Goal: Transaction & Acquisition: Subscribe to service/newsletter

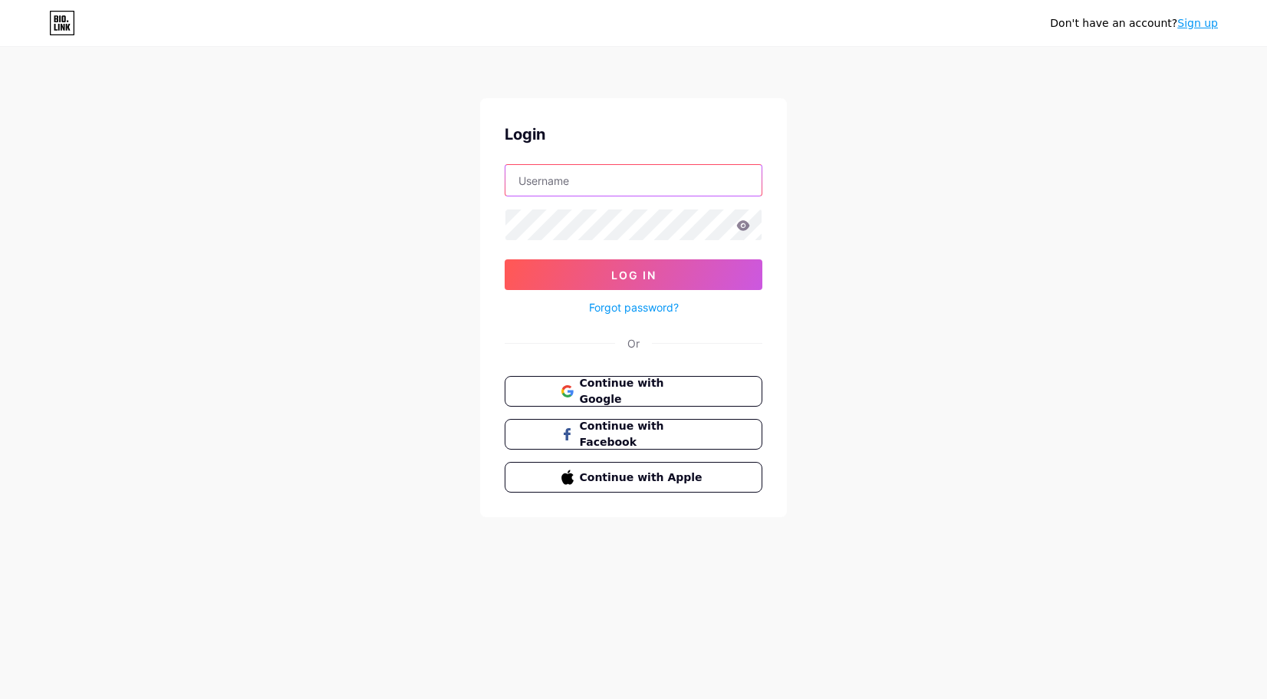
click at [568, 182] on input "text" at bounding box center [633, 180] width 256 height 31
click at [919, 110] on div "Don't have an account? Sign up Login Log In Forgot password? Or Continue with G…" at bounding box center [633, 283] width 1267 height 566
click at [636, 391] on span "Continue with Google" at bounding box center [642, 391] width 128 height 33
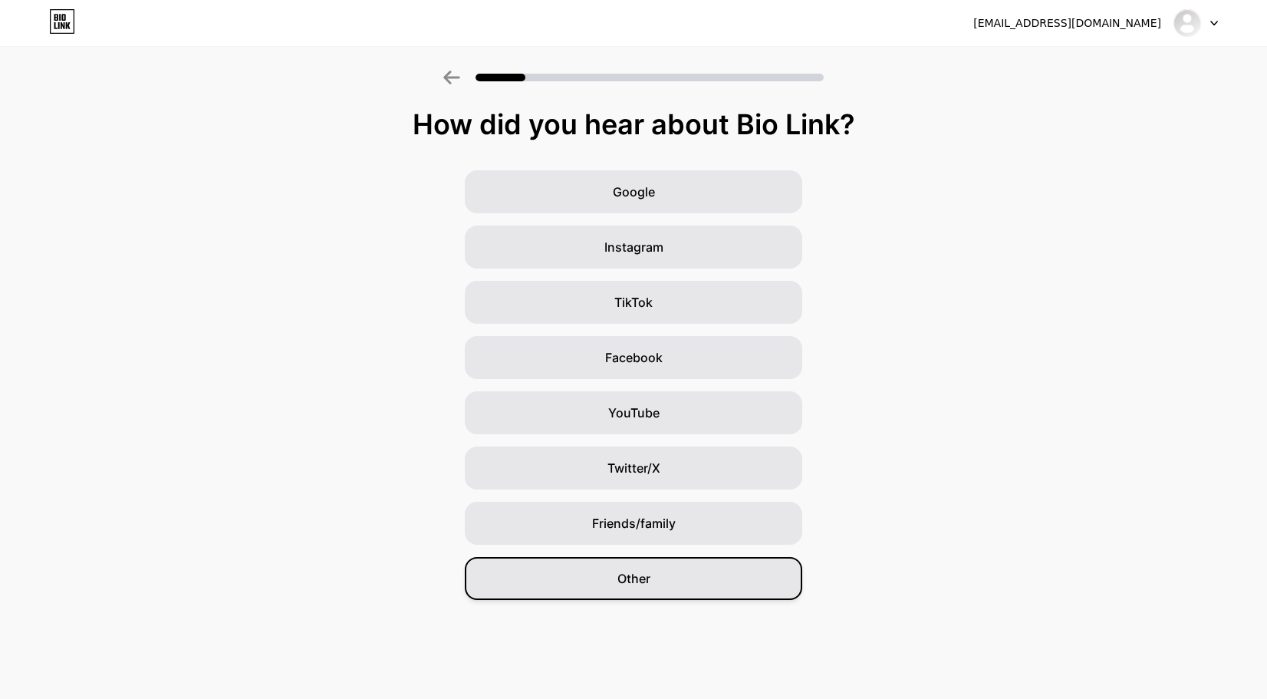
click at [632, 578] on span "Other" at bounding box center [633, 578] width 33 height 18
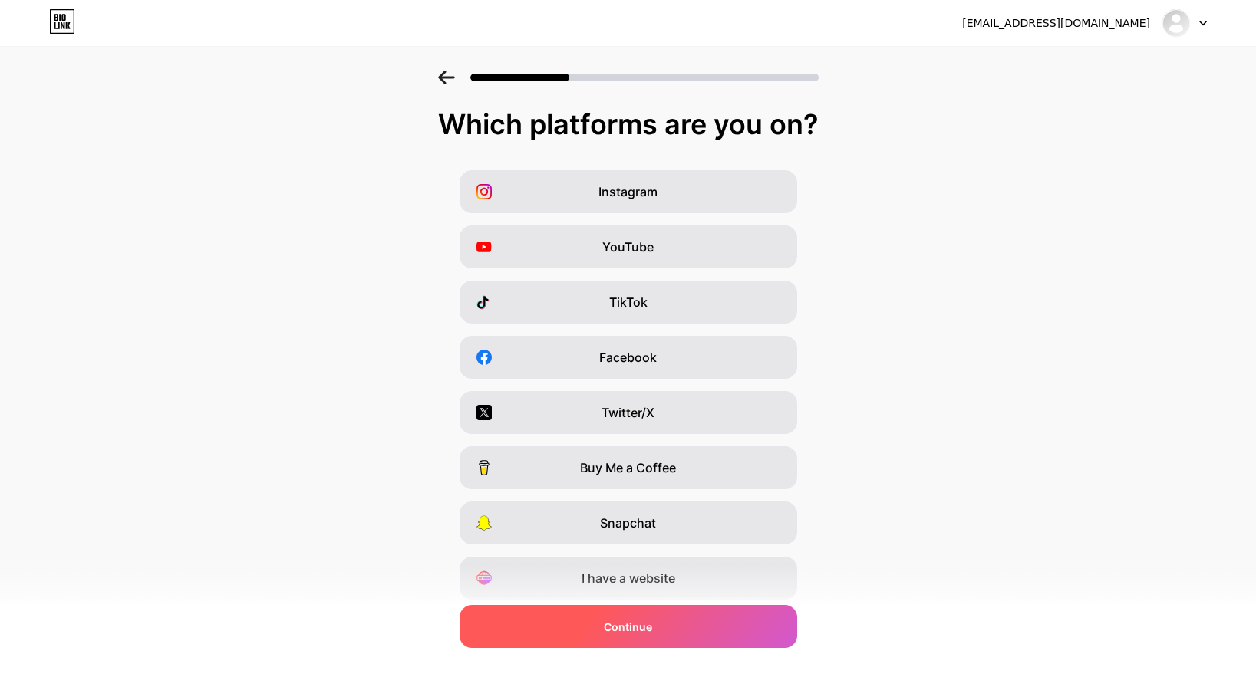
click at [664, 631] on div "Continue" at bounding box center [627, 626] width 337 height 43
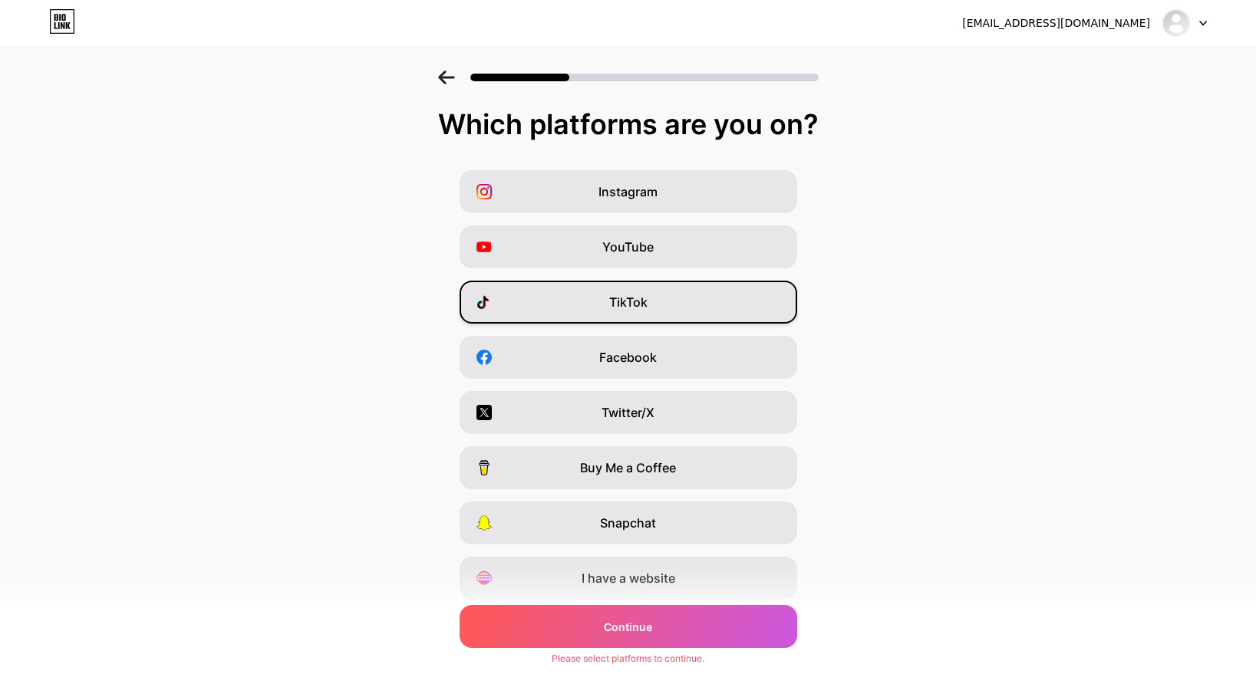
click at [647, 295] on span "TikTok" at bounding box center [628, 302] width 38 height 18
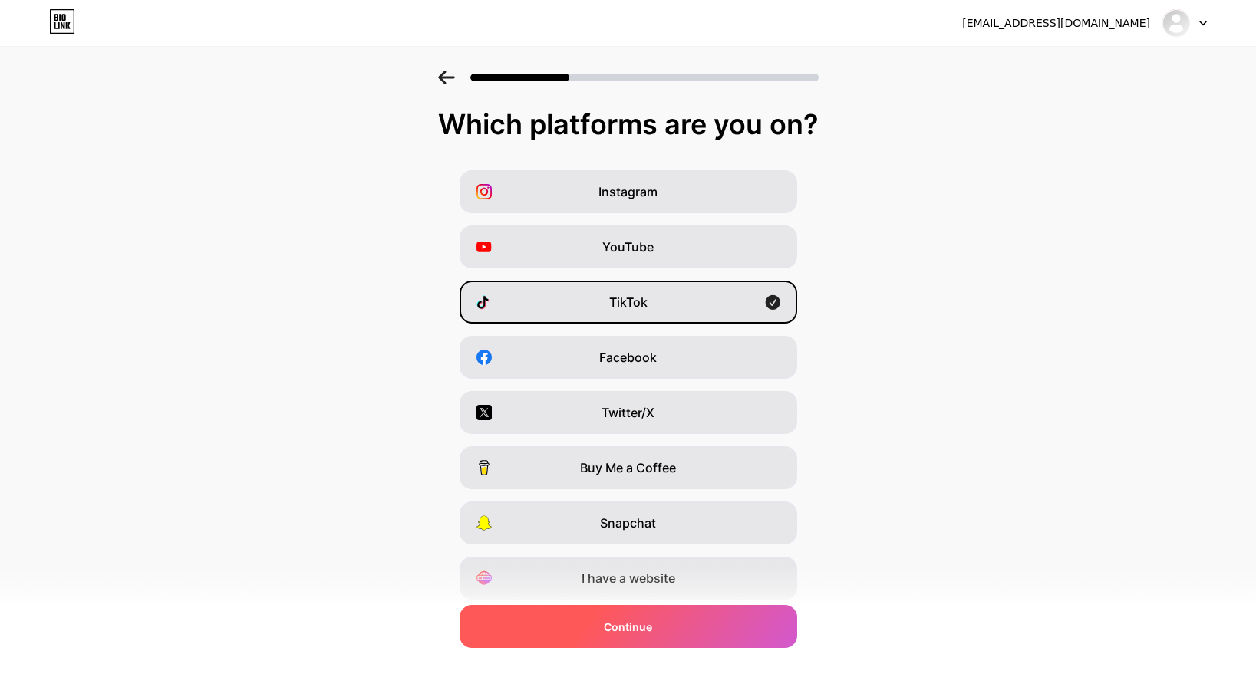
click at [644, 629] on span "Continue" at bounding box center [628, 627] width 48 height 16
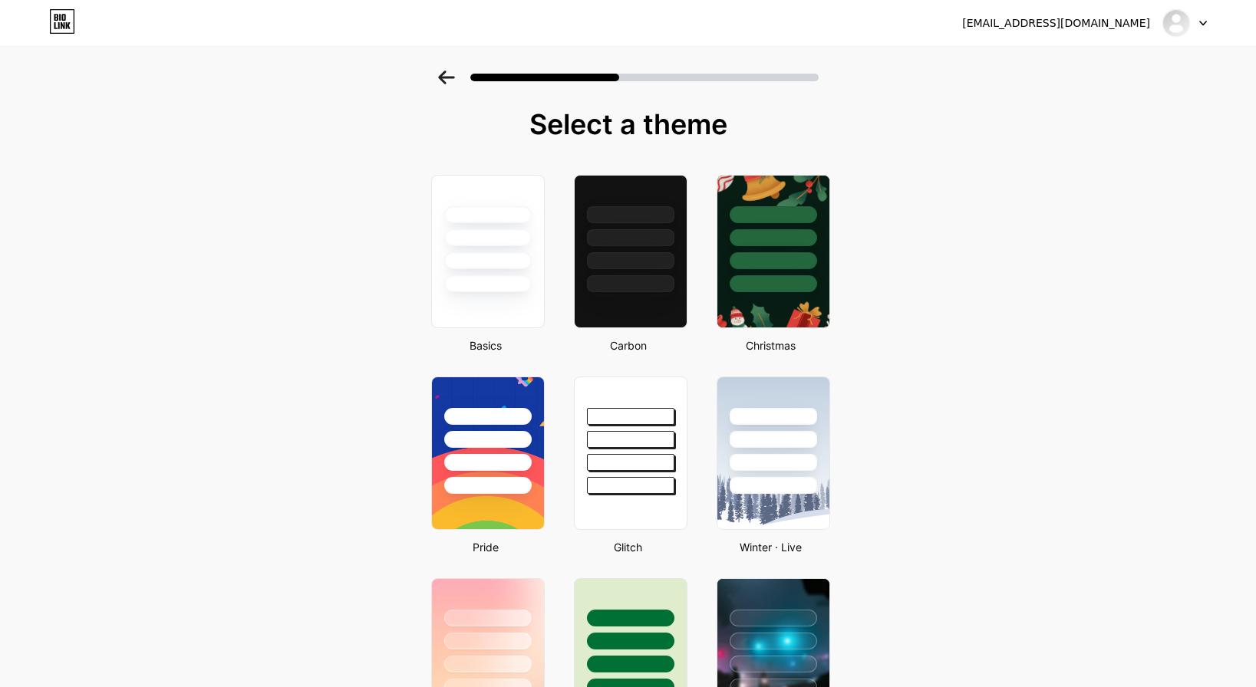
scroll to position [153, 0]
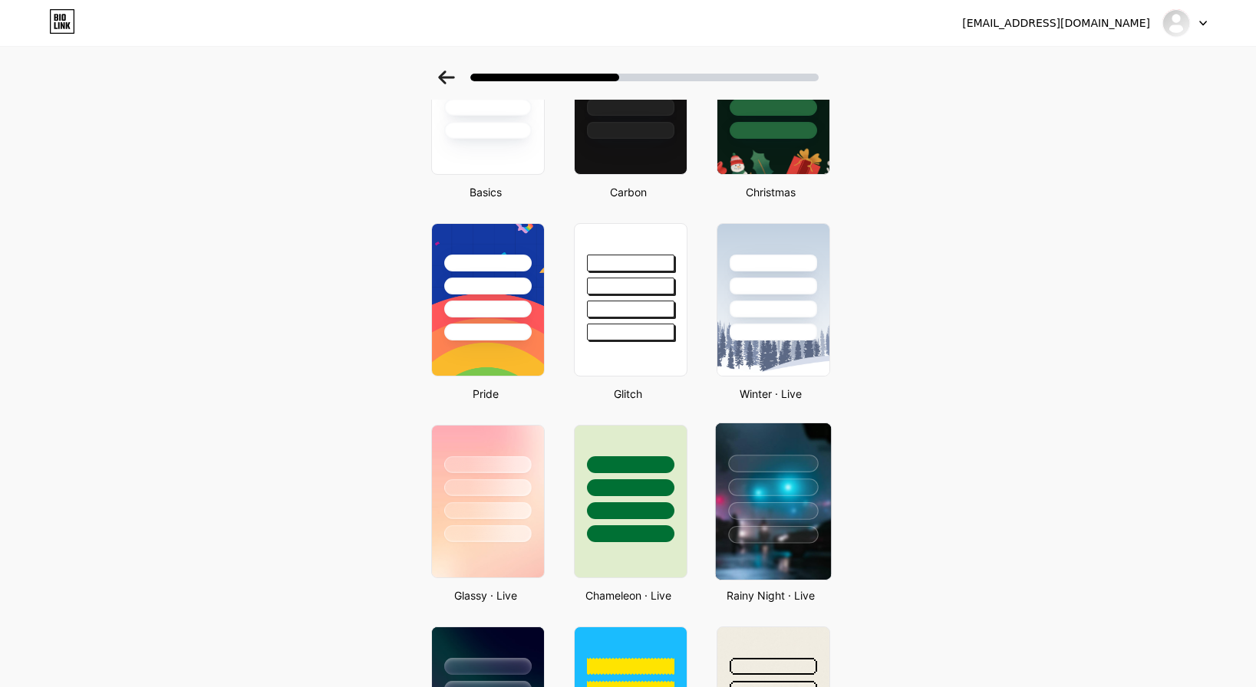
click at [775, 443] on div at bounding box center [772, 483] width 115 height 120
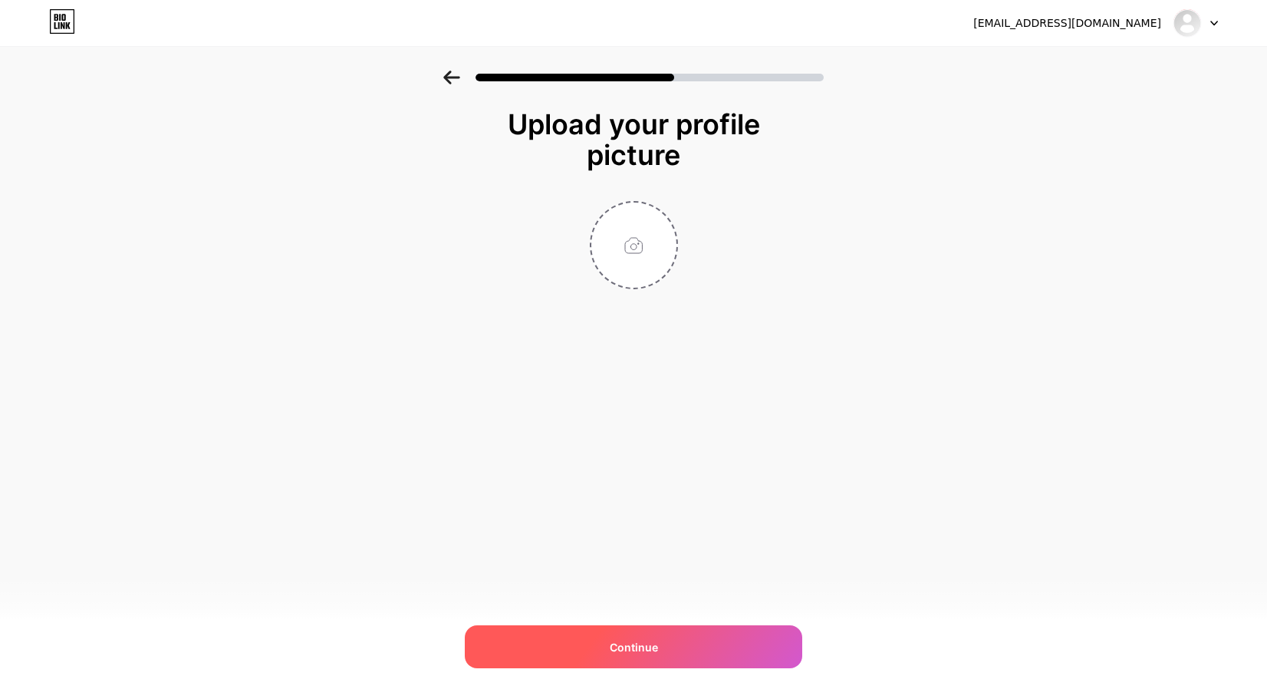
click at [659, 637] on div "Continue" at bounding box center [633, 646] width 337 height 43
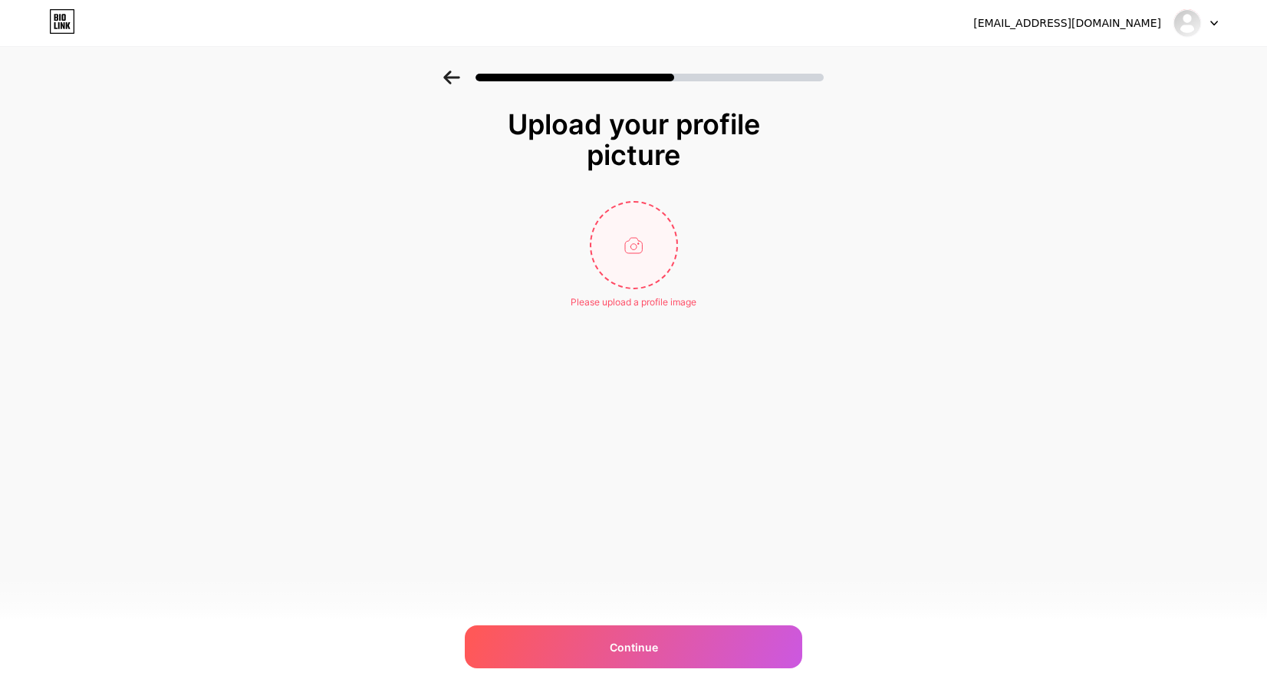
click at [635, 254] on input "file" at bounding box center [633, 244] width 85 height 85
type input "C:\fakepath\CF1.jpg"
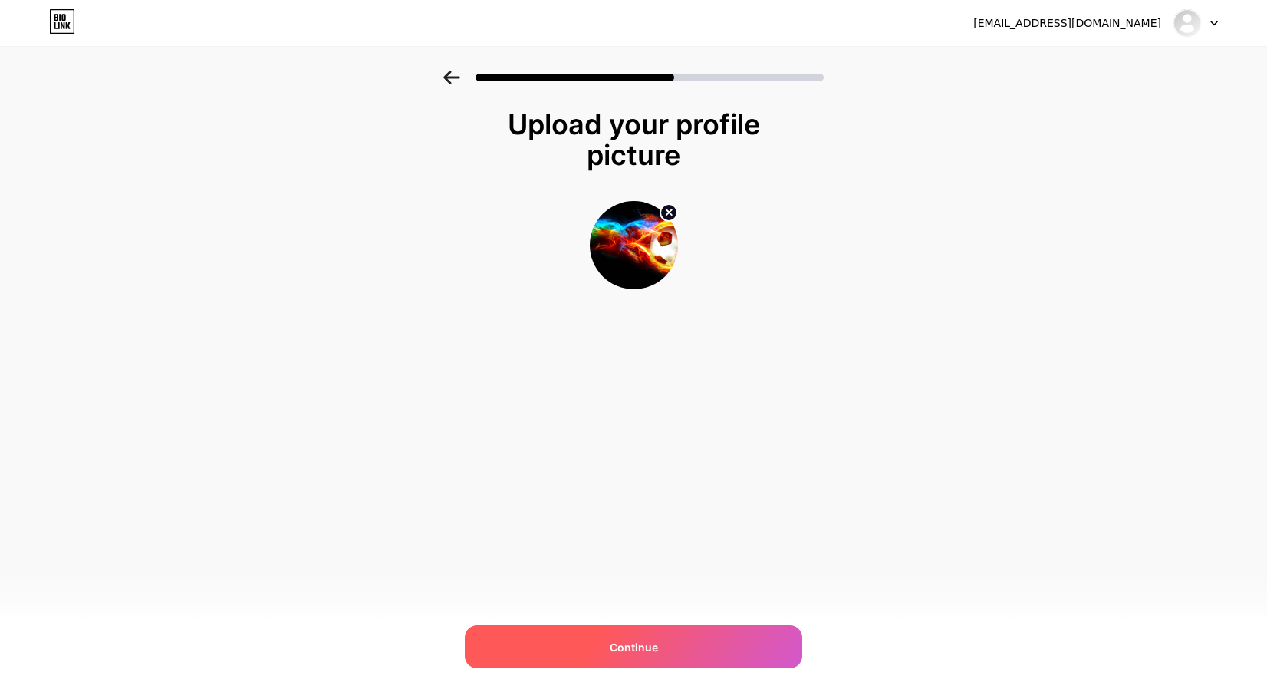
click at [638, 642] on span "Continue" at bounding box center [634, 647] width 48 height 16
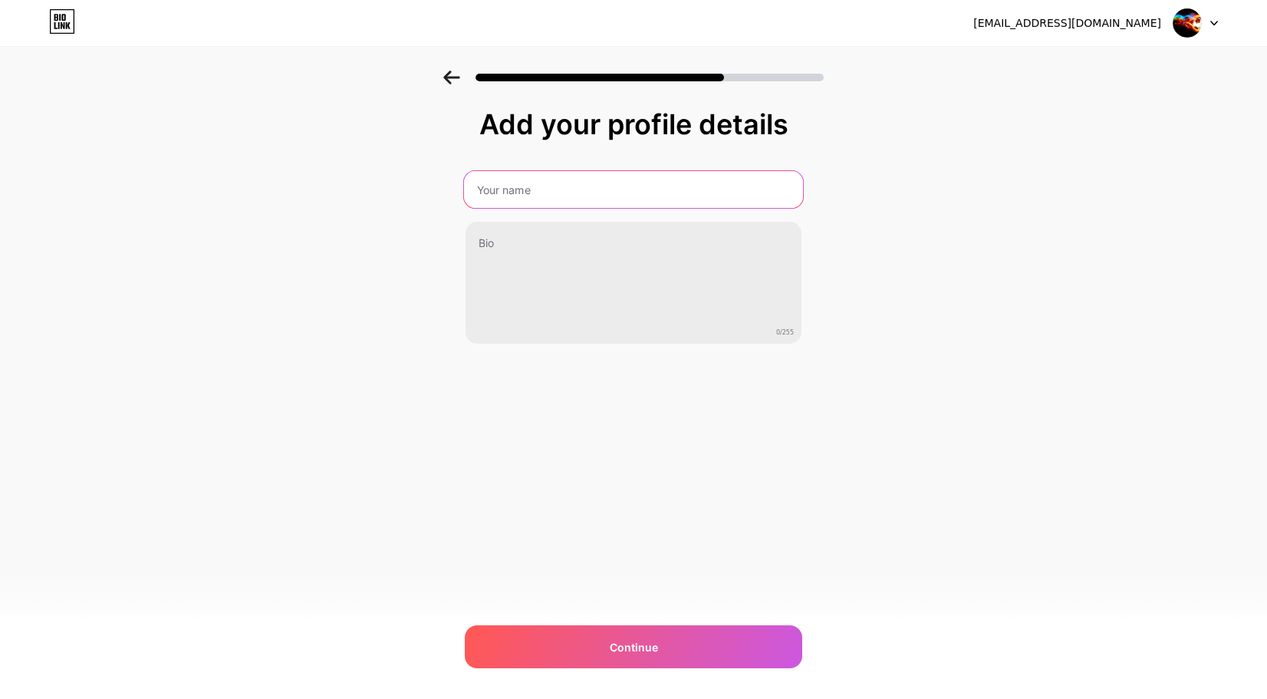
click at [590, 199] on input "text" at bounding box center [633, 189] width 339 height 37
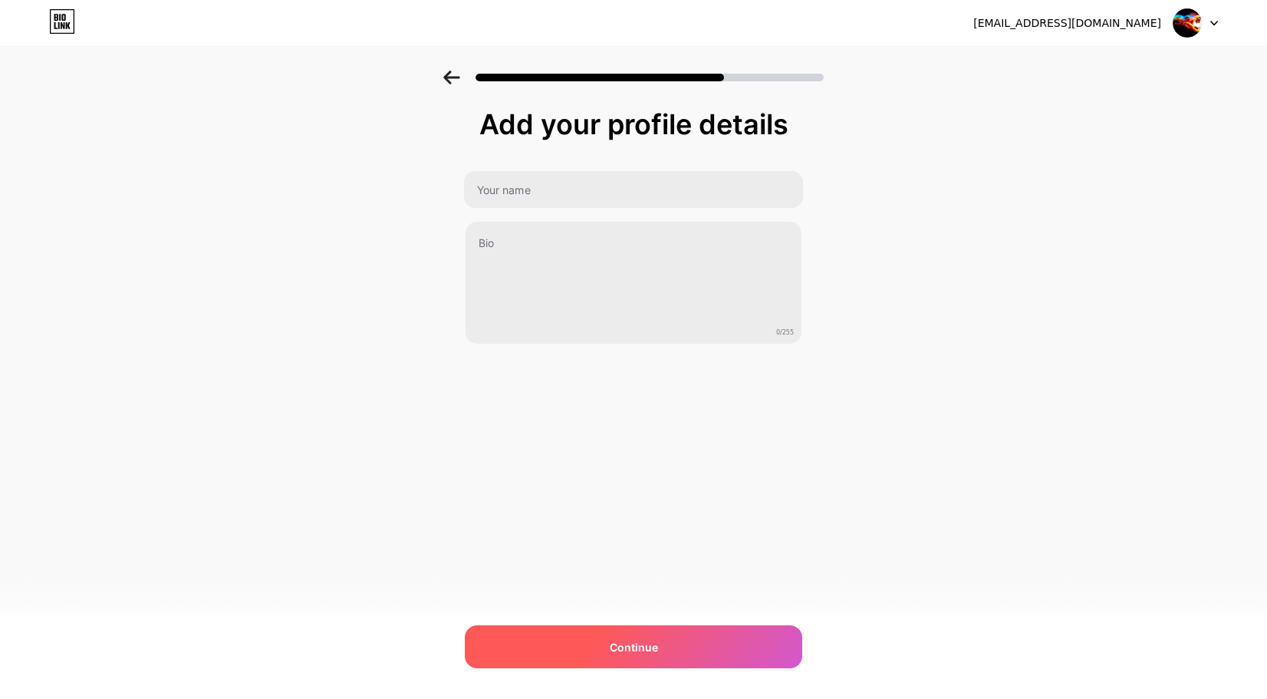
click at [652, 651] on span "Continue" at bounding box center [634, 647] width 48 height 16
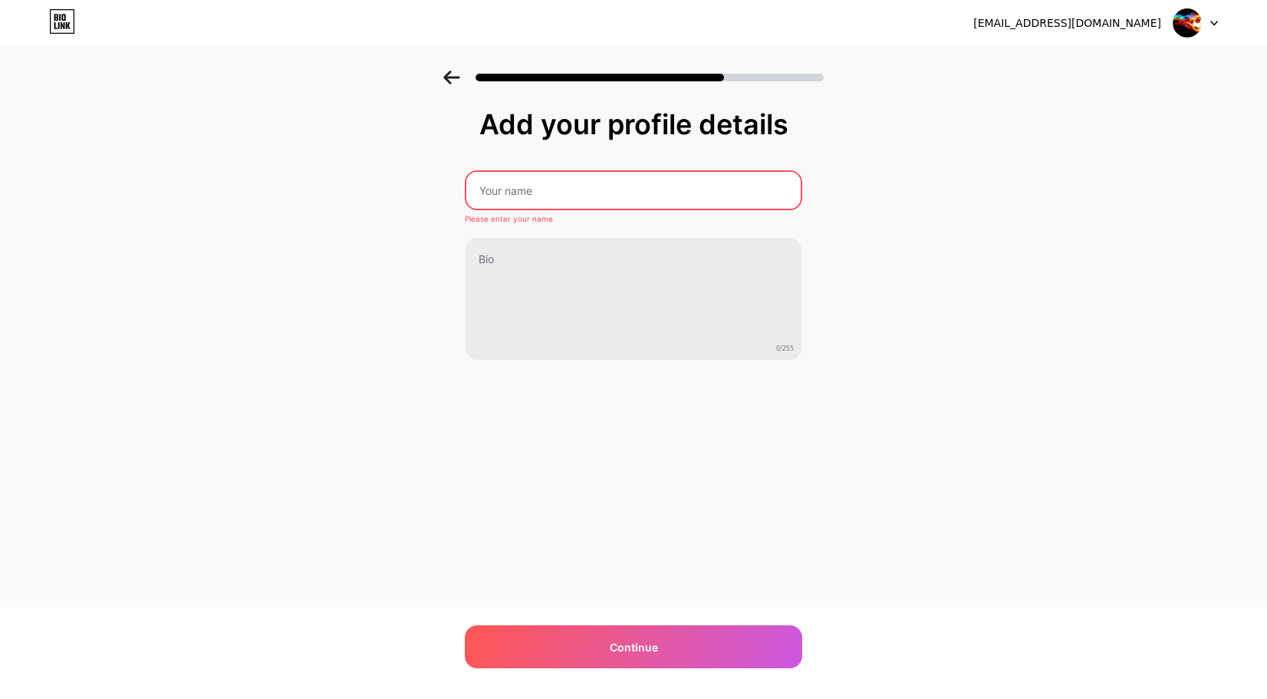
click at [510, 194] on input "text" at bounding box center [633, 190] width 334 height 37
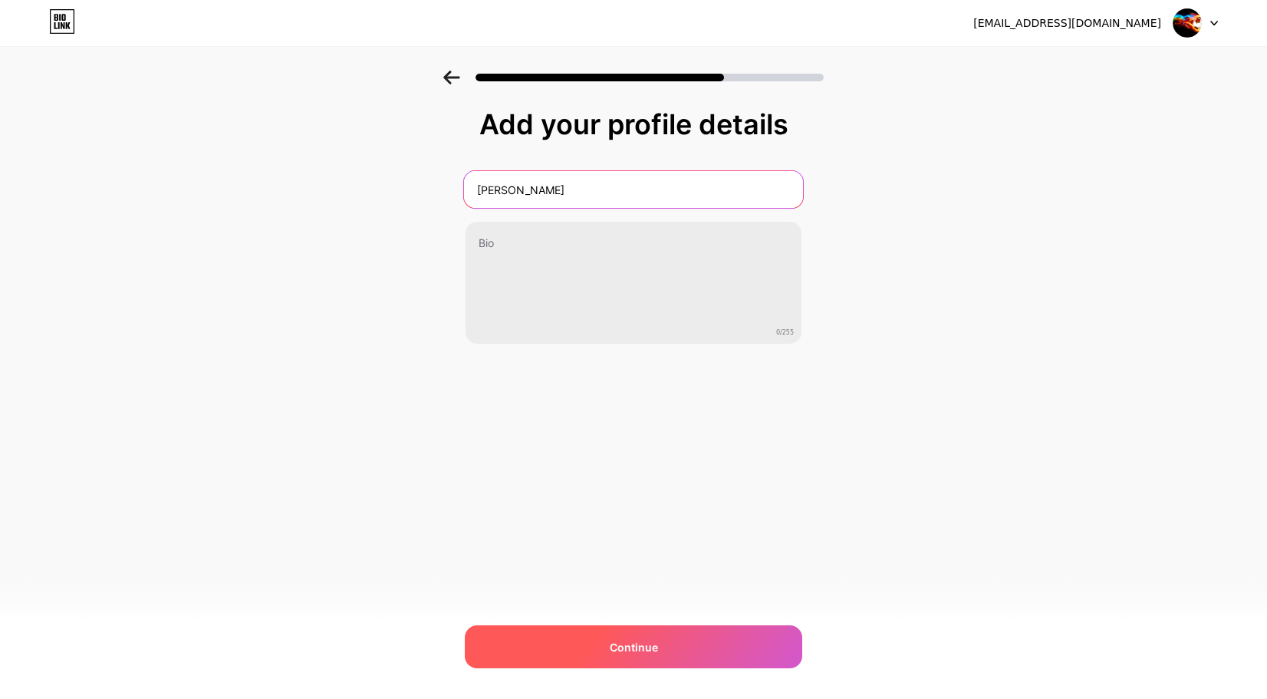
type input "[PERSON_NAME]"
click at [615, 646] on span "Continue" at bounding box center [634, 647] width 48 height 16
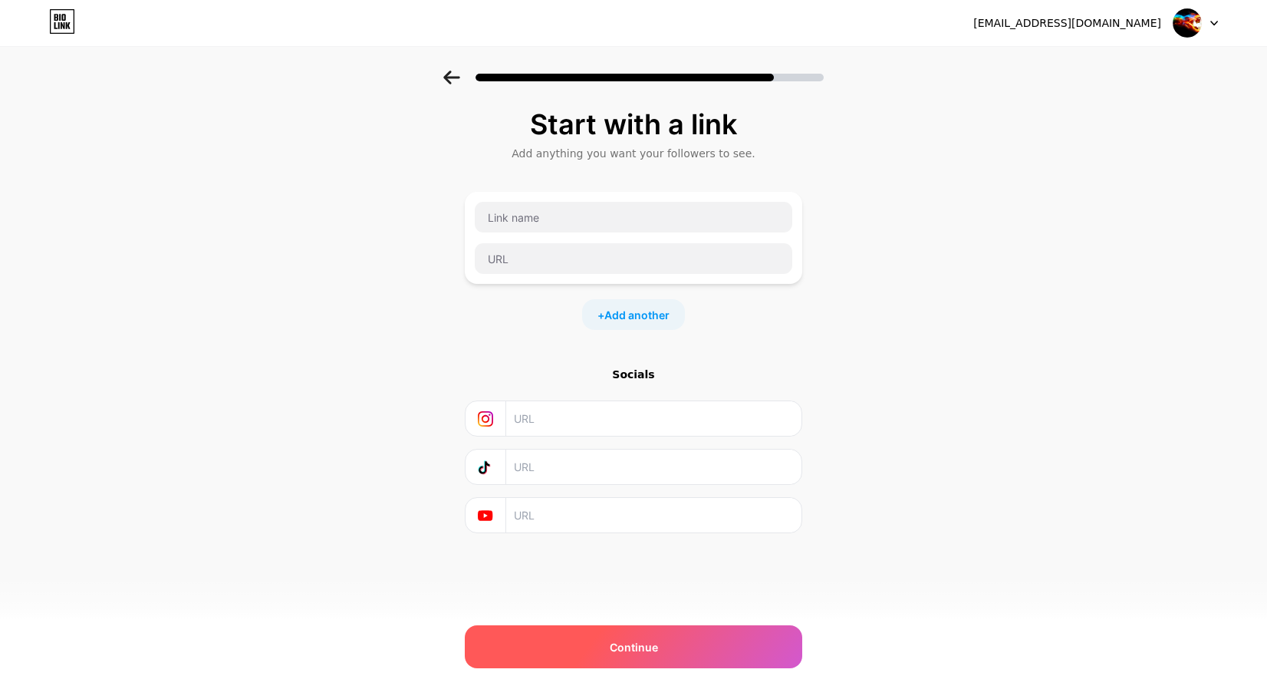
click at [632, 651] on span "Continue" at bounding box center [634, 647] width 48 height 16
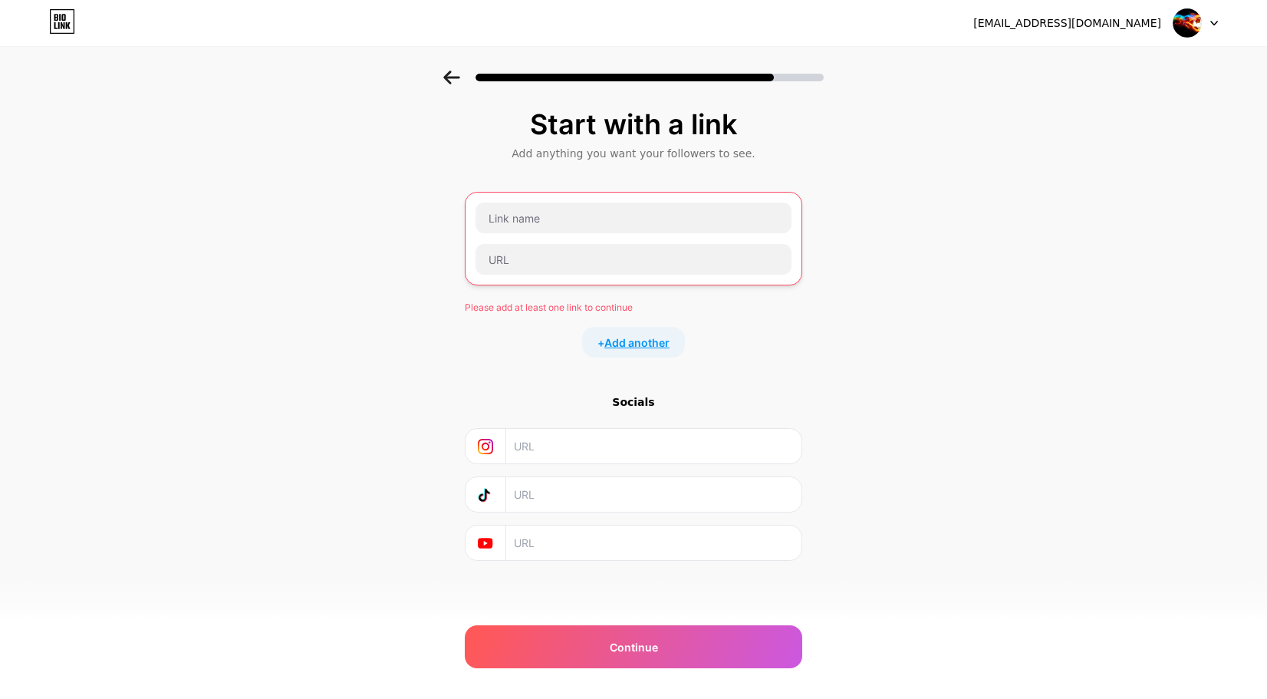
click at [612, 337] on span "Add another" at bounding box center [636, 342] width 65 height 16
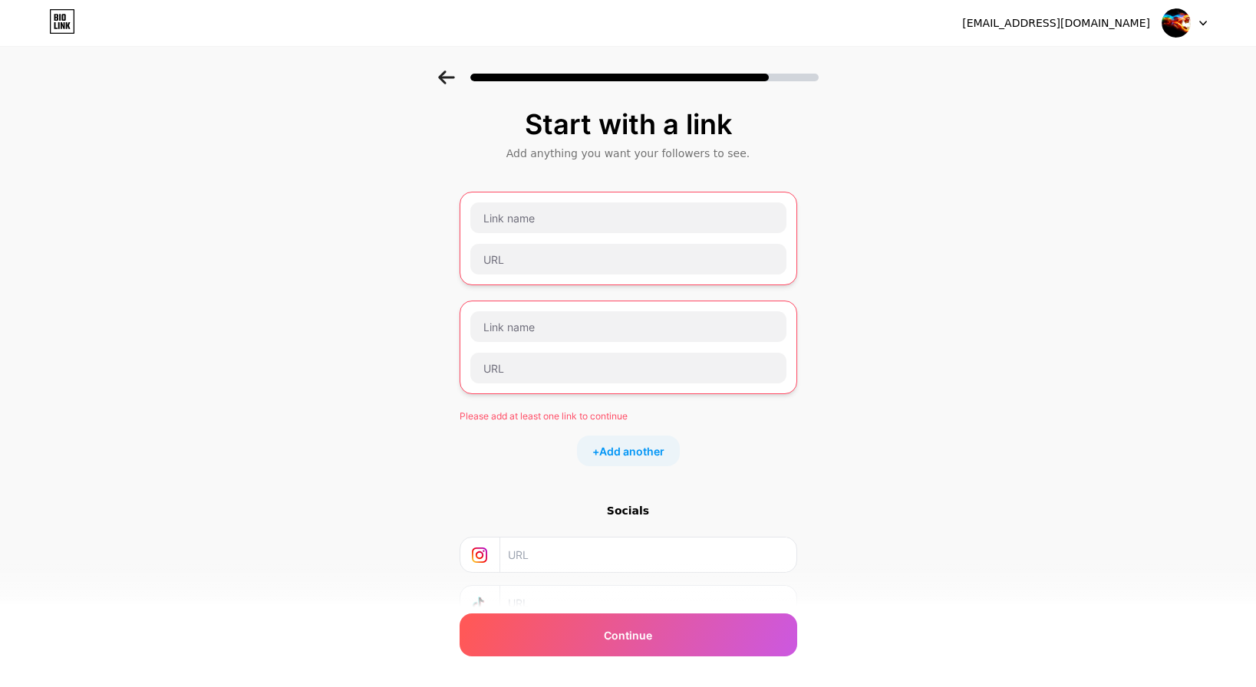
click at [624, 516] on div "Socials" at bounding box center [627, 510] width 337 height 15
click at [543, 328] on input "text" at bounding box center [628, 326] width 316 height 31
click at [541, 215] on input "text" at bounding box center [628, 217] width 316 height 31
click at [519, 256] on input "text" at bounding box center [628, 259] width 316 height 31
click at [532, 215] on input "text" at bounding box center [628, 217] width 316 height 31
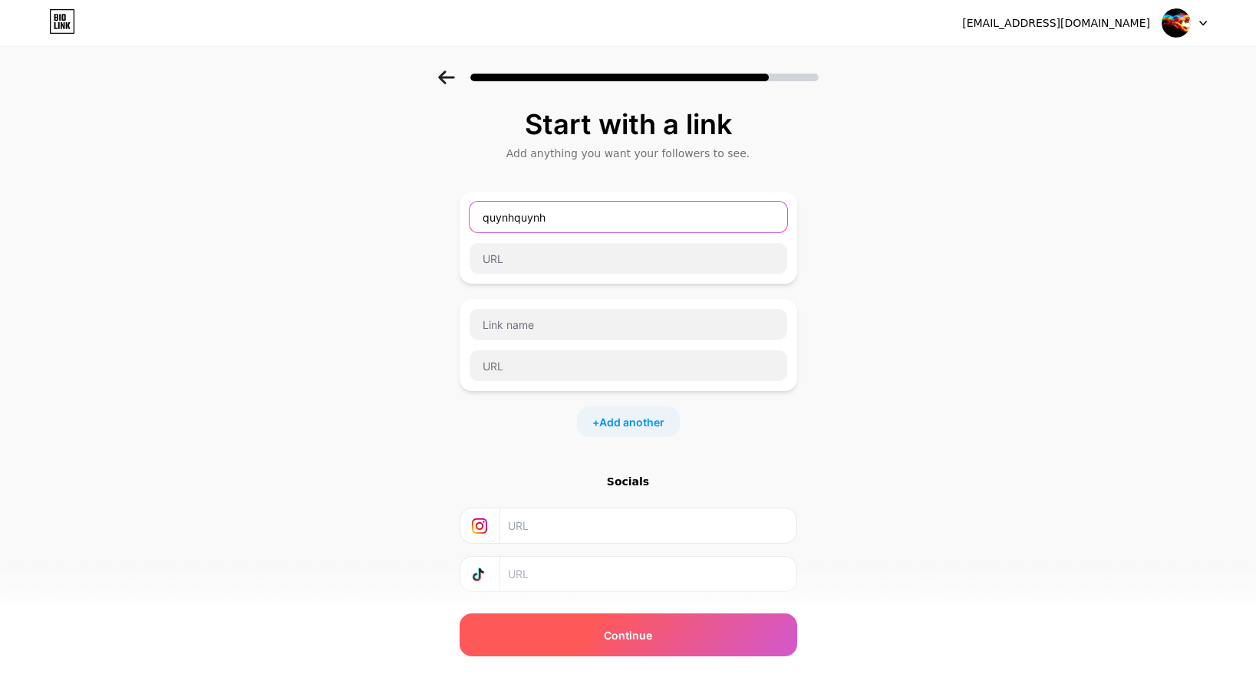
type input "quynhquynh"
click at [561, 637] on div "Continue" at bounding box center [627, 635] width 337 height 43
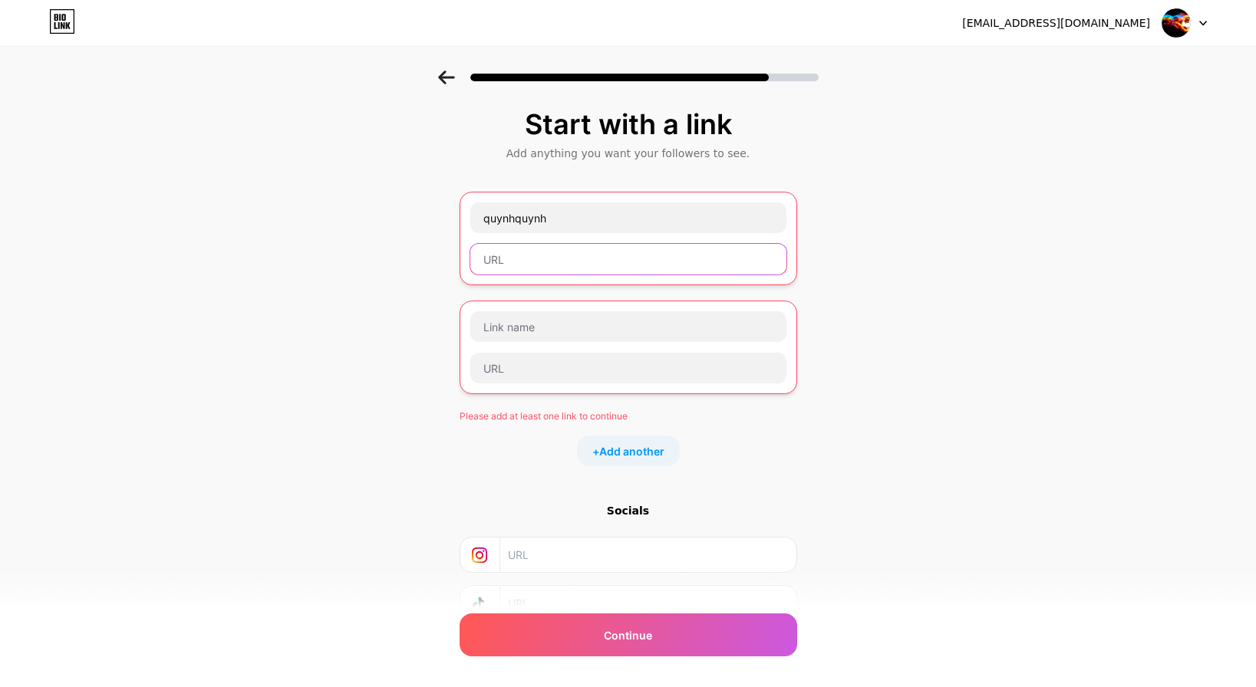
click at [515, 254] on input "text" at bounding box center [628, 259] width 316 height 31
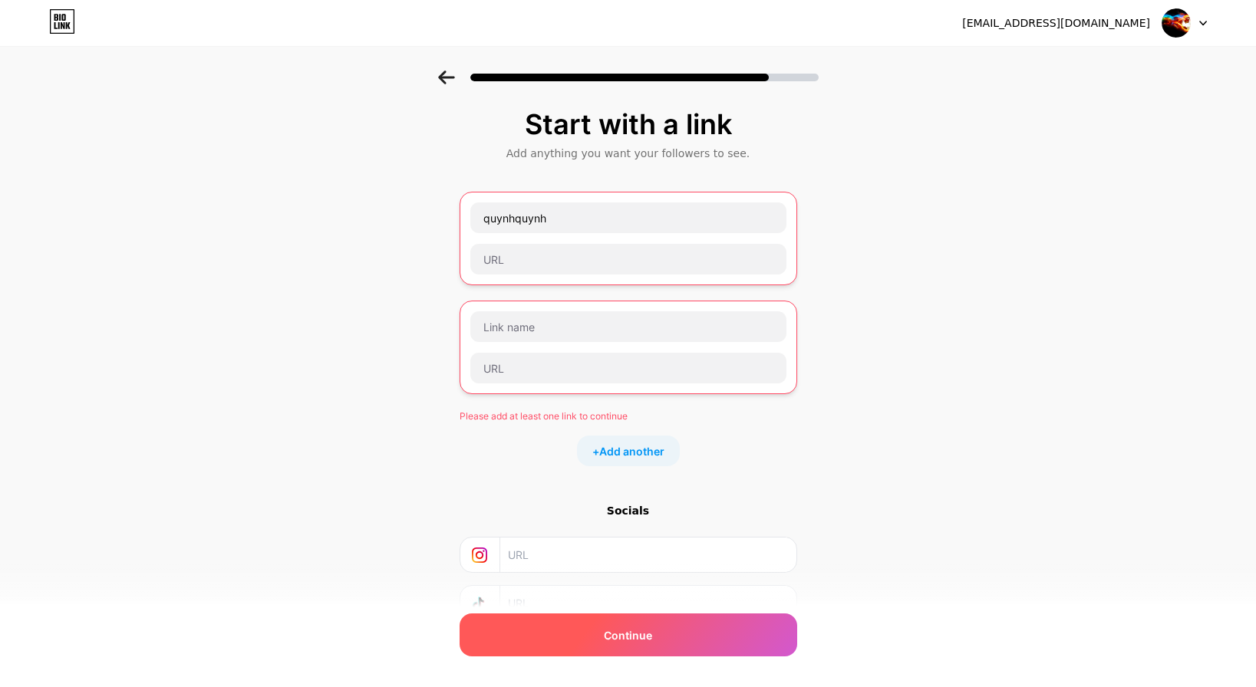
click at [627, 632] on span "Continue" at bounding box center [628, 635] width 48 height 16
click at [607, 637] on div "Continue" at bounding box center [627, 635] width 337 height 43
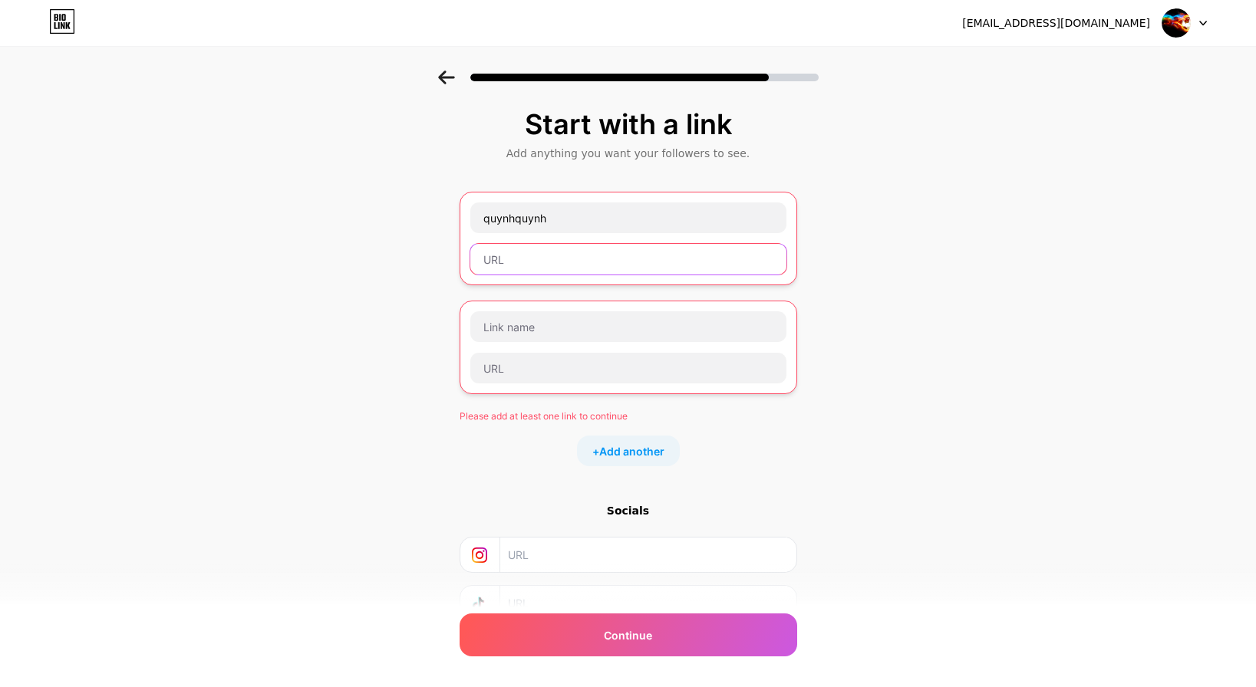
click at [548, 262] on input "text" at bounding box center [628, 259] width 316 height 31
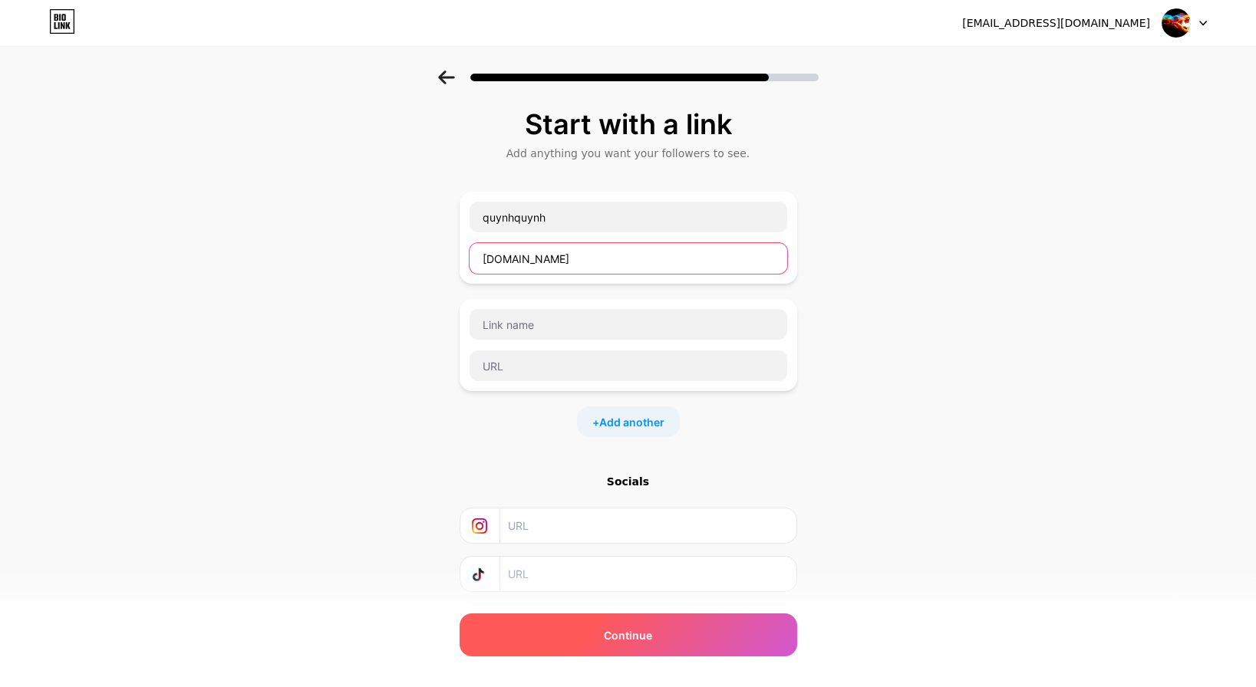
type input "[DOMAIN_NAME]"
click at [584, 647] on div "Continue" at bounding box center [627, 635] width 337 height 43
click at [609, 640] on div "Continue" at bounding box center [627, 635] width 337 height 43
click at [608, 640] on div "Continue" at bounding box center [627, 635] width 337 height 43
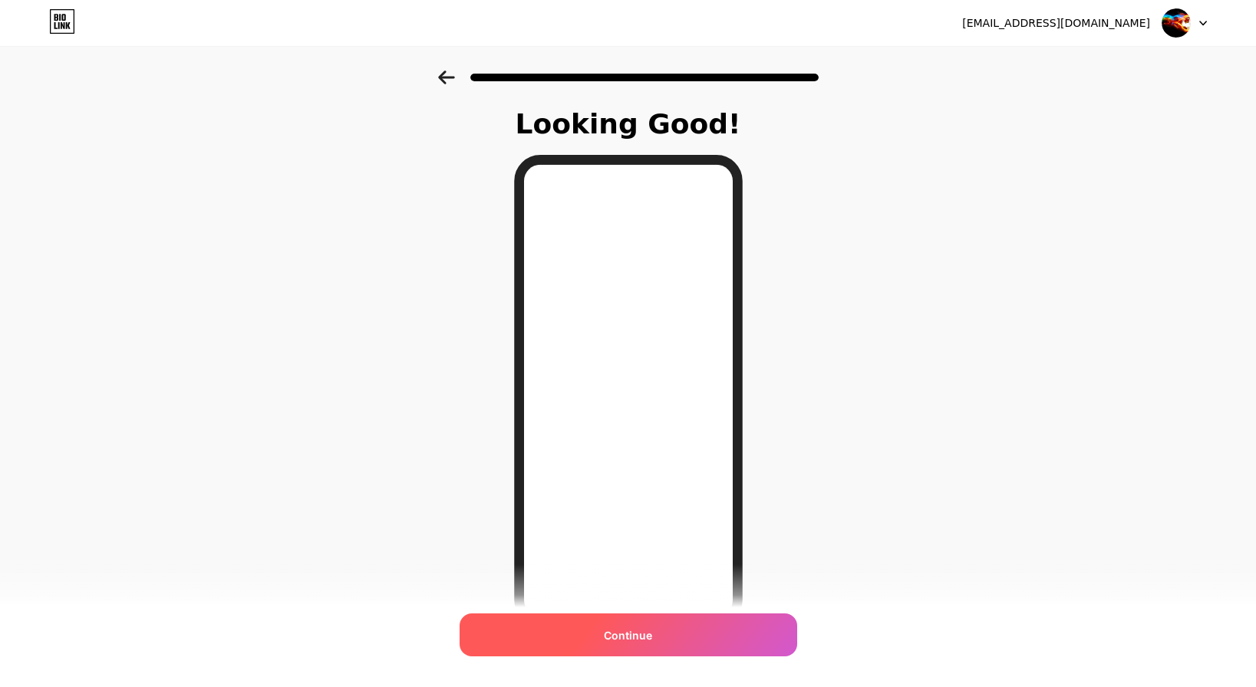
click at [645, 642] on span "Continue" at bounding box center [628, 635] width 48 height 16
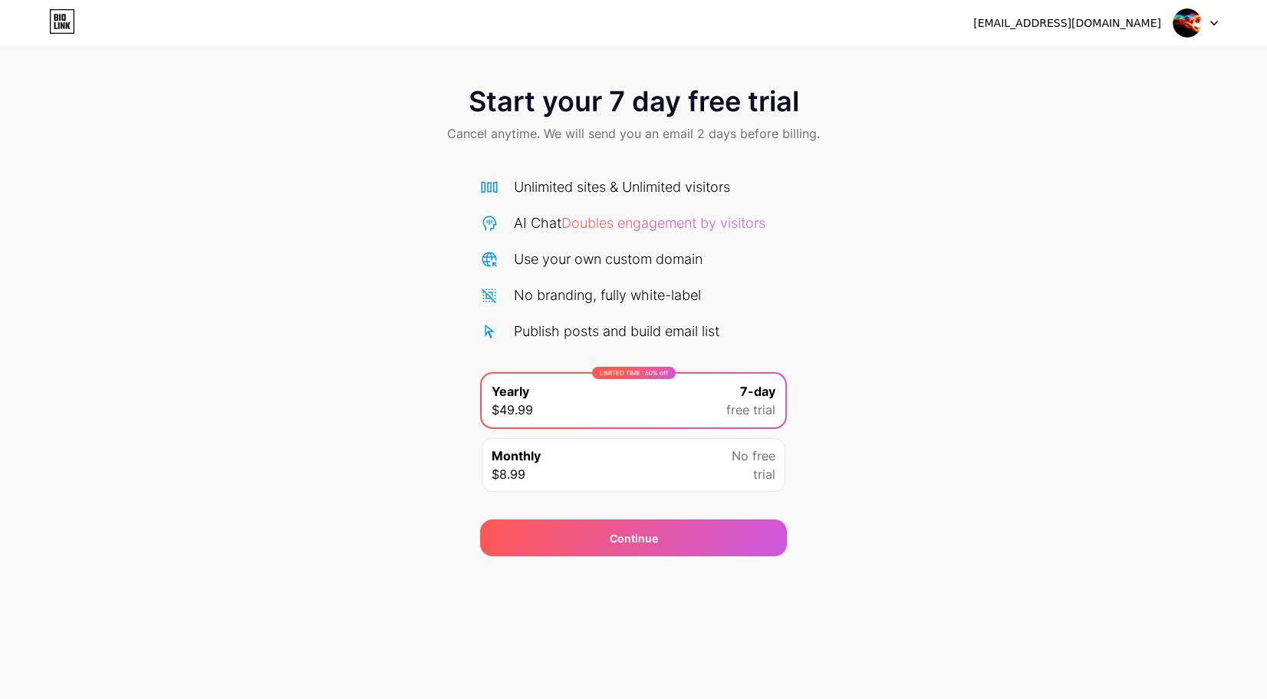
click at [865, 328] on div "Start your 7 day free trial Cancel anytime. We will send you an email 2 days be…" at bounding box center [633, 314] width 1267 height 486
click at [610, 467] on div "Monthly $8.99 No free trial" at bounding box center [634, 465] width 304 height 54
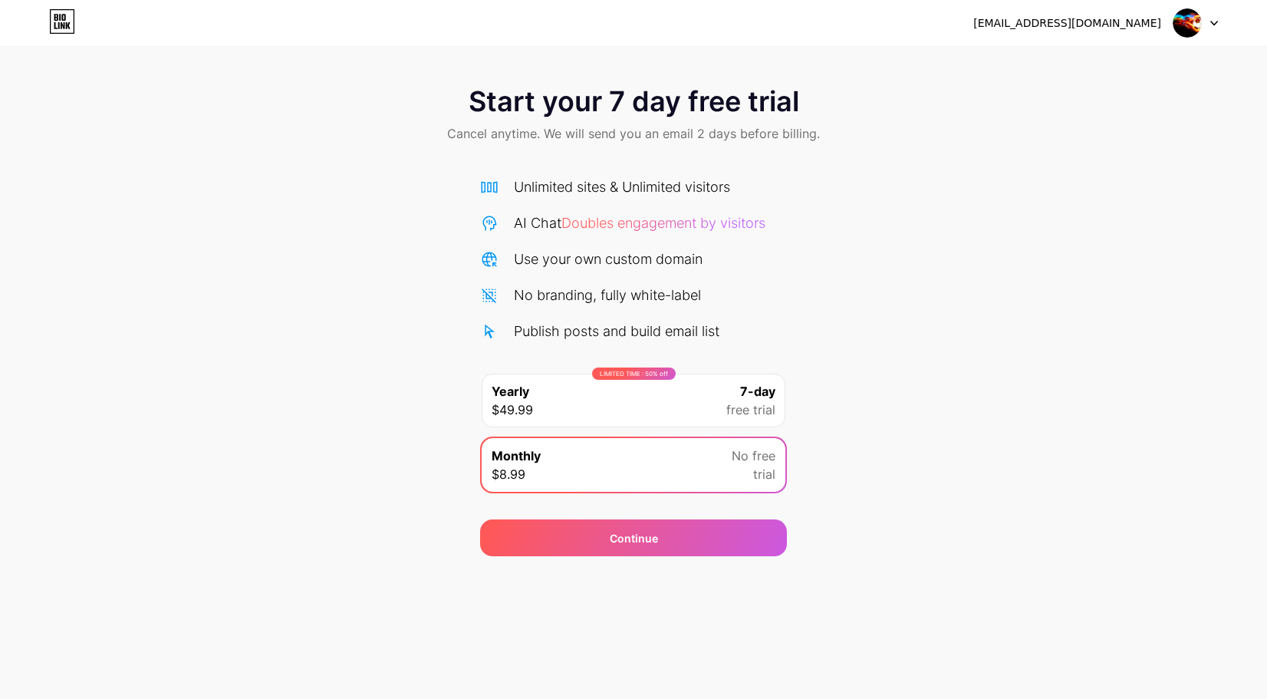
click at [596, 402] on div "LIMITED TIME : 50% off Yearly $49.99 7-day free trial" at bounding box center [634, 401] width 304 height 54
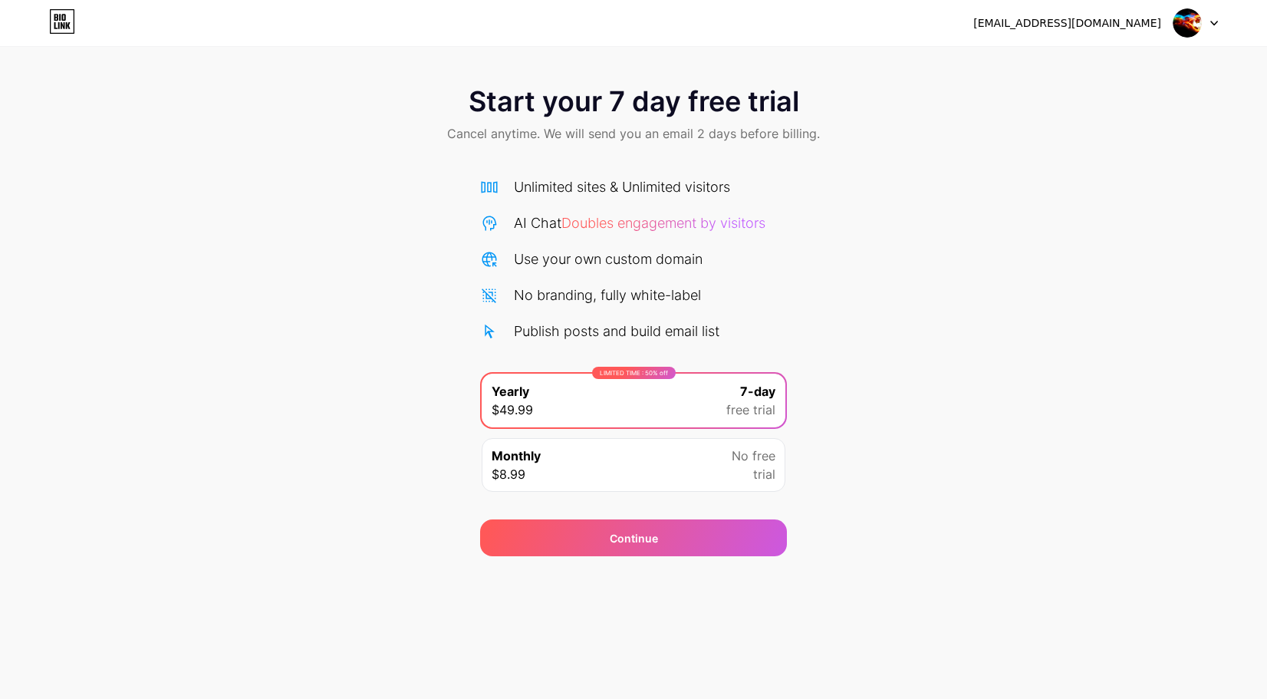
click at [586, 453] on div "Monthly $8.99 No free trial" at bounding box center [634, 465] width 304 height 54
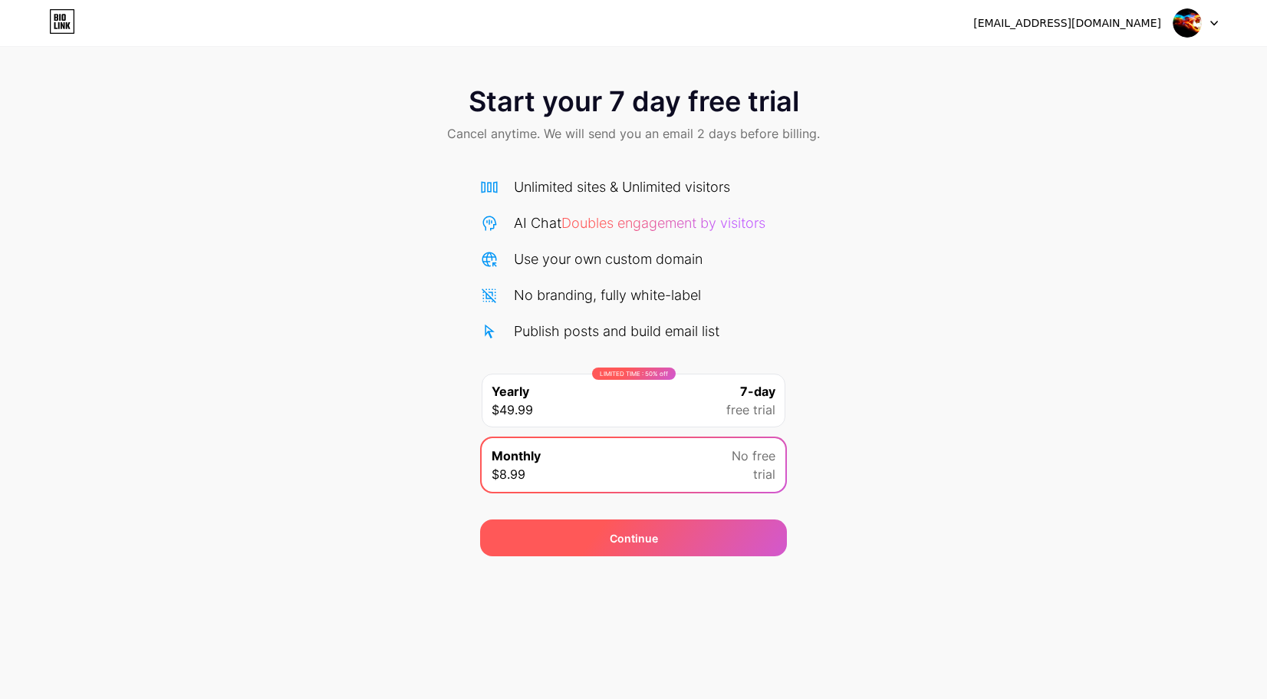
click at [592, 537] on div "Continue" at bounding box center [633, 537] width 307 height 37
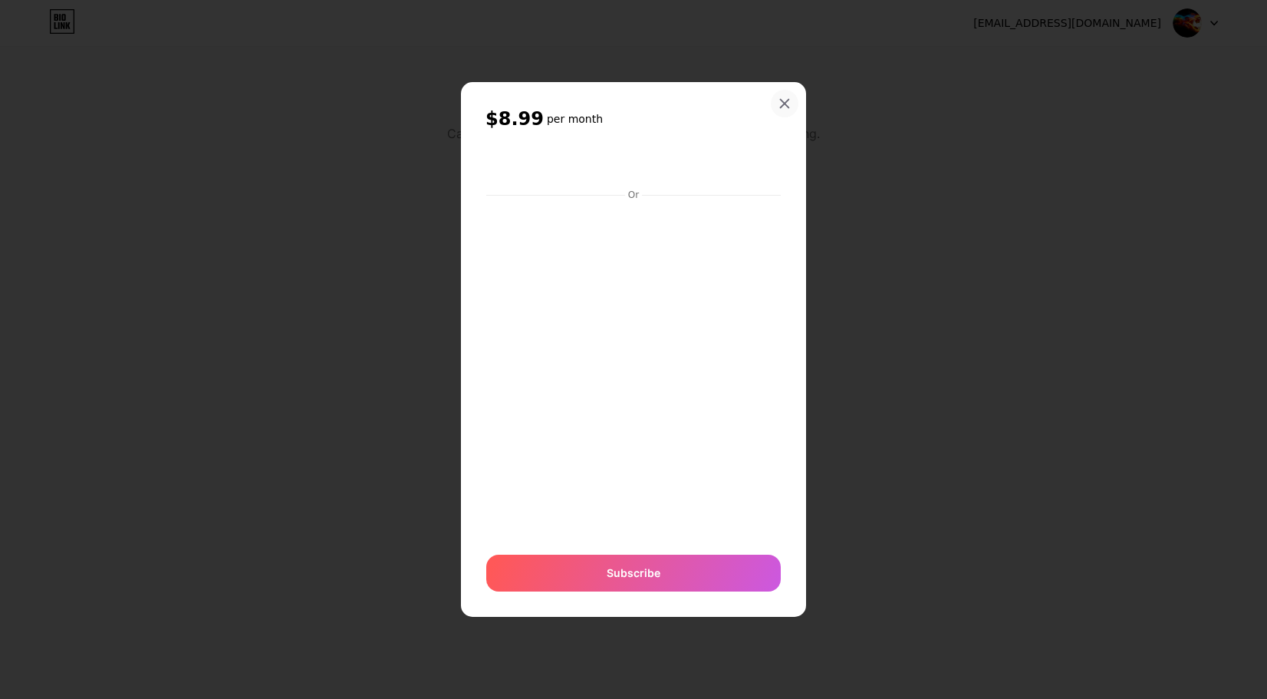
click at [792, 112] on div at bounding box center [785, 104] width 28 height 28
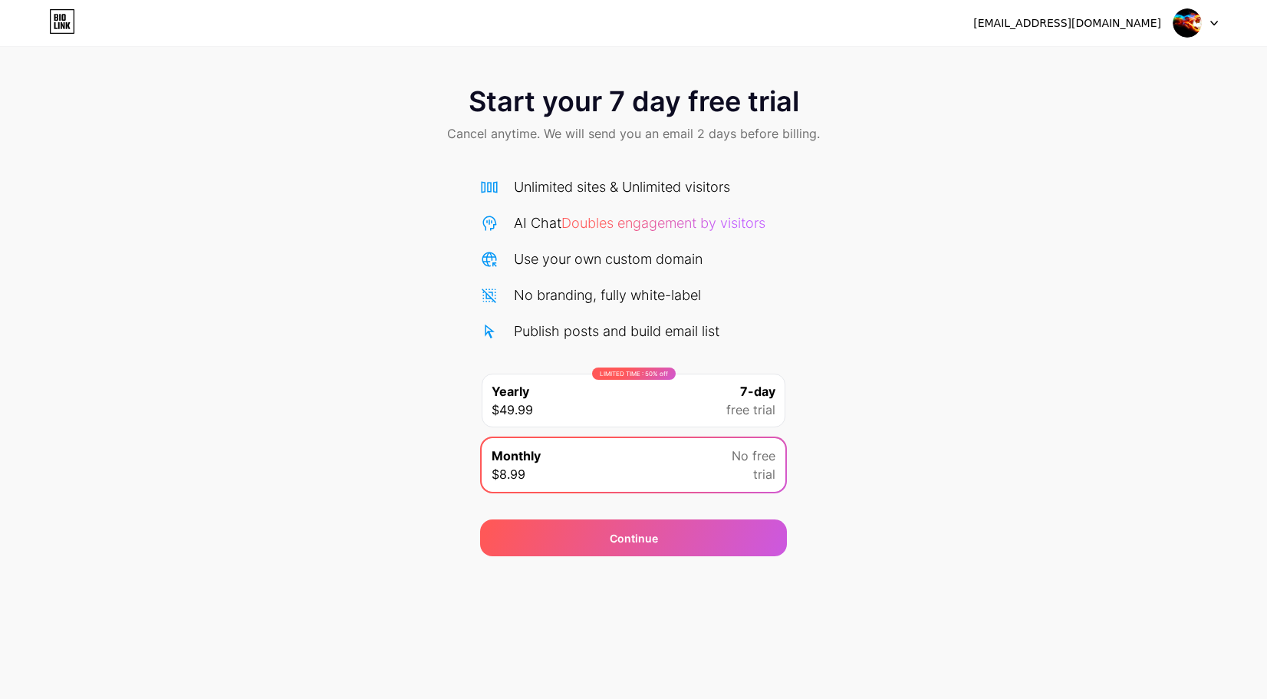
click at [1195, 25] on img at bounding box center [1187, 22] width 29 height 29
click at [848, 202] on div "Start your 7 day free trial Cancel anytime. We will send you an email 2 days be…" at bounding box center [633, 314] width 1267 height 486
click at [614, 223] on span "Doubles engagement by visitors" at bounding box center [663, 223] width 204 height 16
click at [49, 15] on icon at bounding box center [62, 21] width 26 height 25
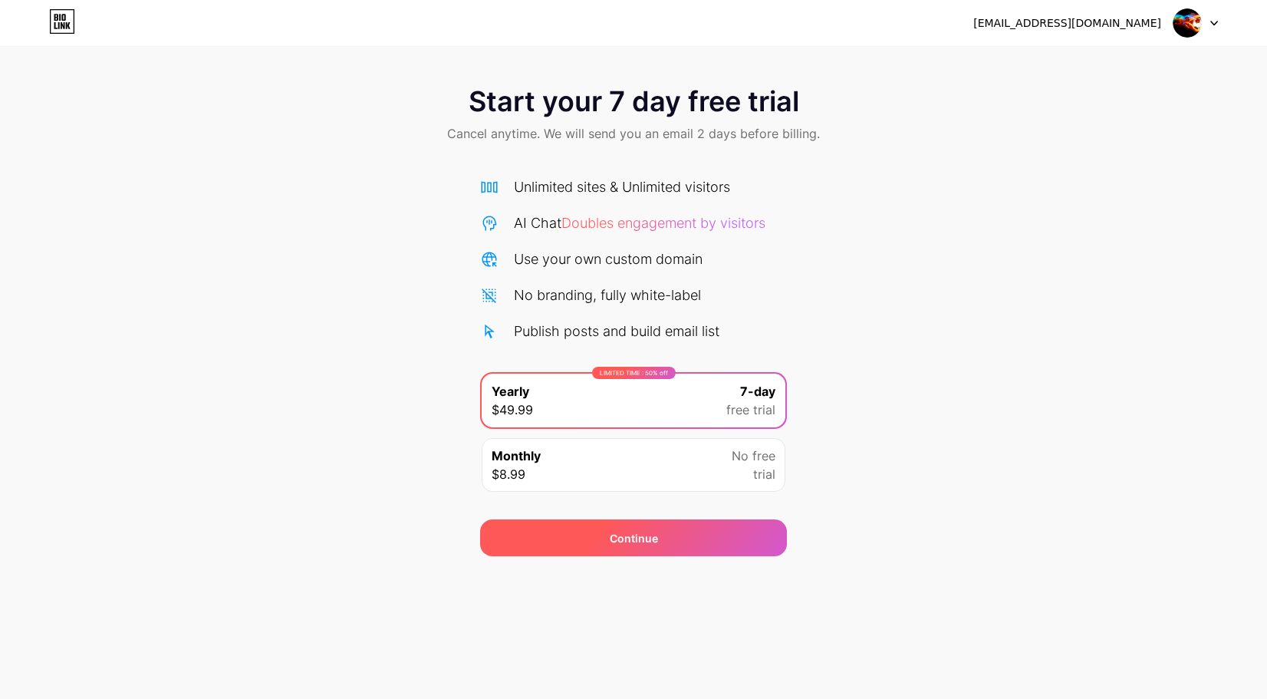
click at [680, 538] on div "Continue" at bounding box center [633, 537] width 307 height 37
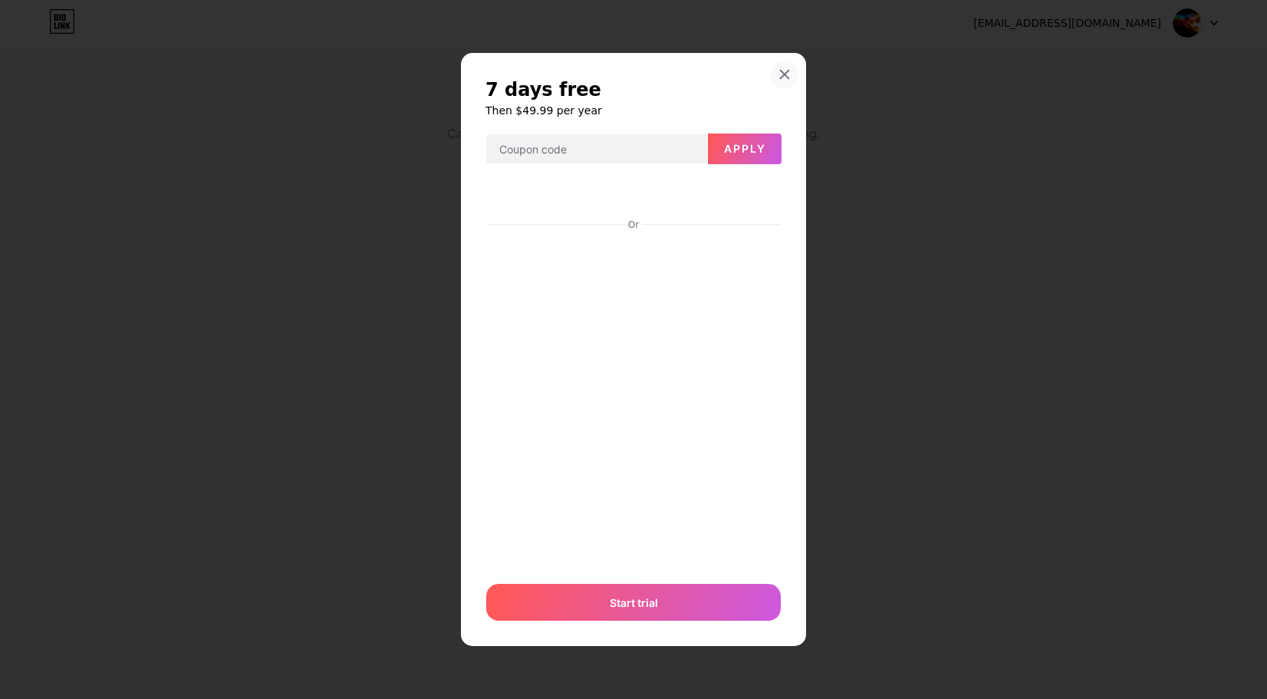
click at [786, 66] on div at bounding box center [785, 75] width 28 height 28
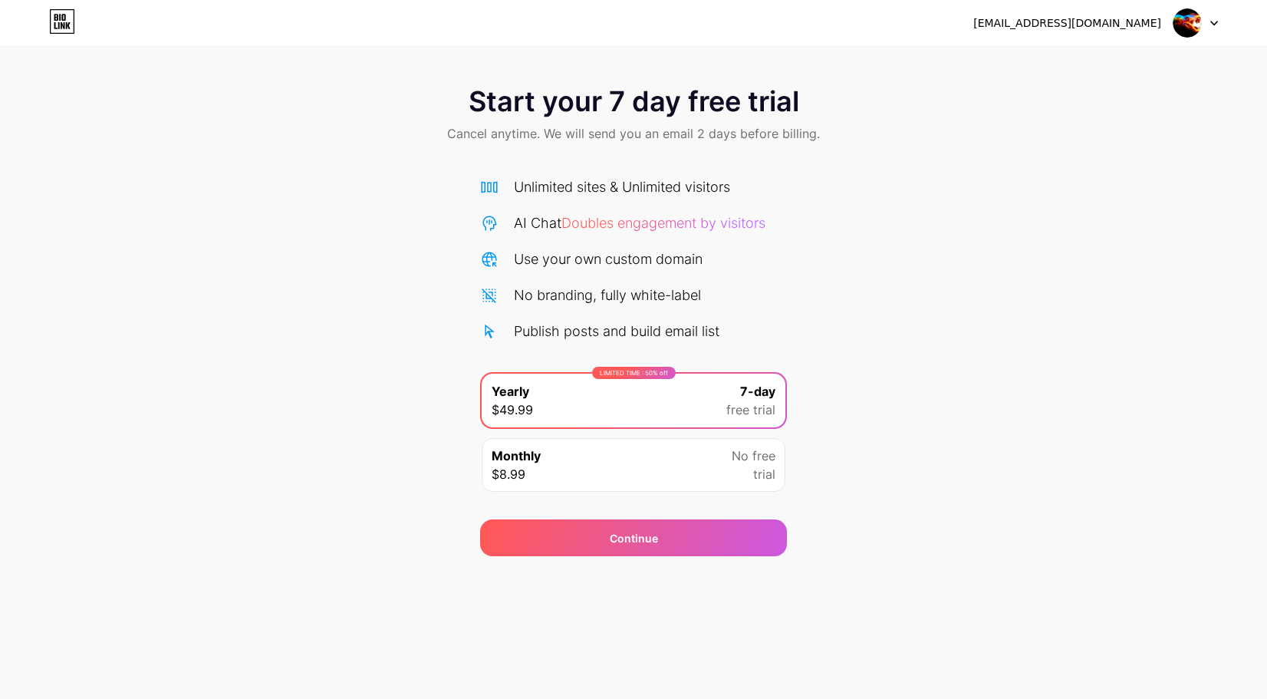
click at [948, 140] on div "Start your 7 day free trial Cancel anytime. We will send you an email 2 days be…" at bounding box center [633, 116] width 1267 height 91
click at [1179, 28] on img at bounding box center [1187, 22] width 29 height 29
click at [1075, 58] on li "Logout" at bounding box center [1122, 62] width 190 height 41
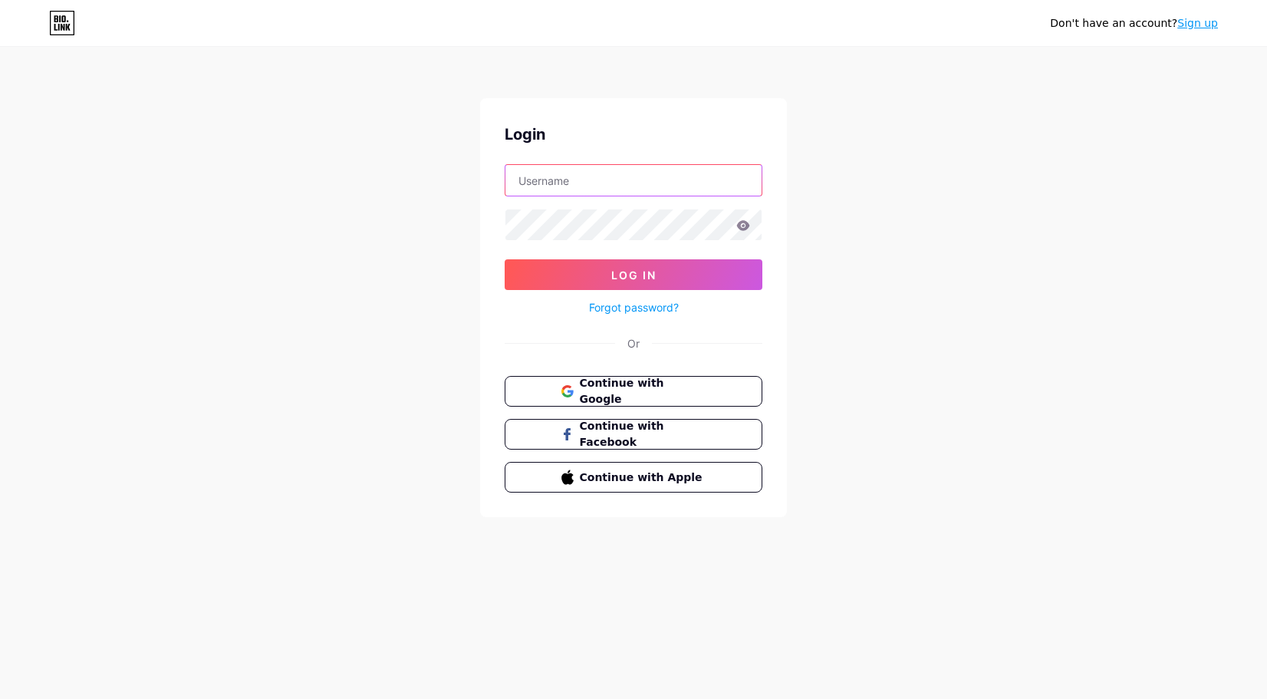
click at [611, 182] on input "text" at bounding box center [633, 180] width 256 height 31
click at [927, 163] on div "Don't have an account? Sign up Login Log In Forgot password? Or Continue with G…" at bounding box center [633, 283] width 1267 height 566
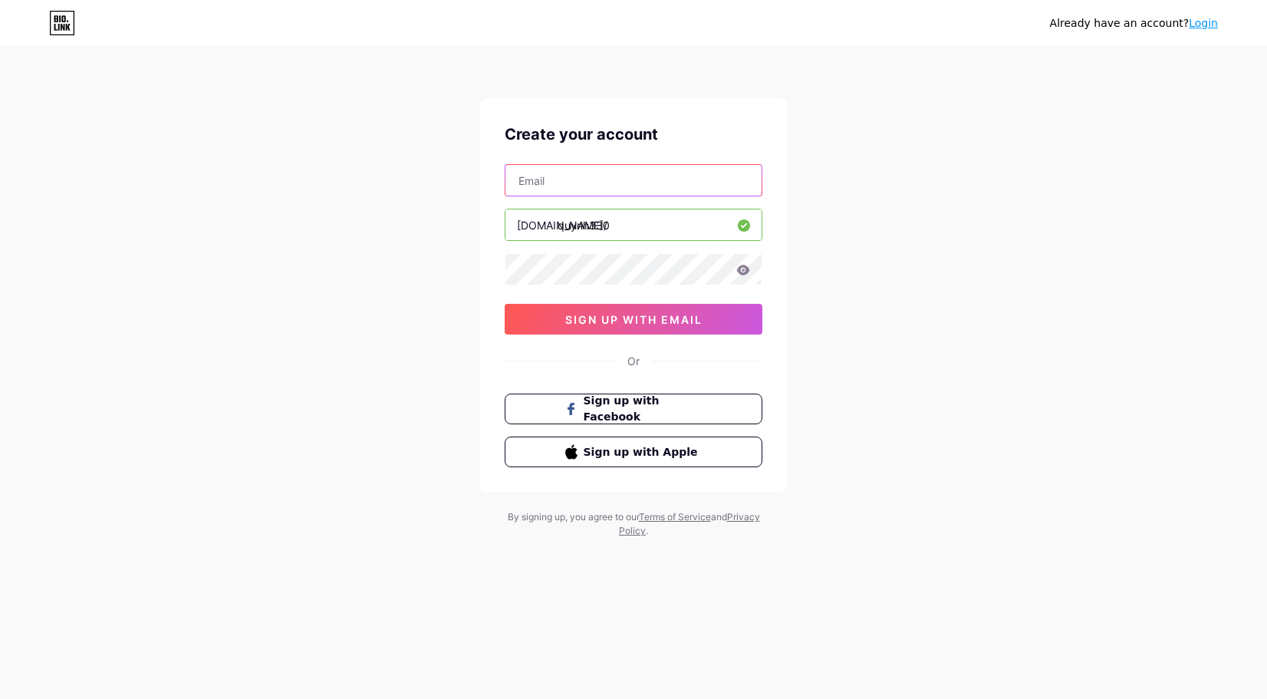
click at [558, 177] on input "text" at bounding box center [633, 180] width 256 height 31
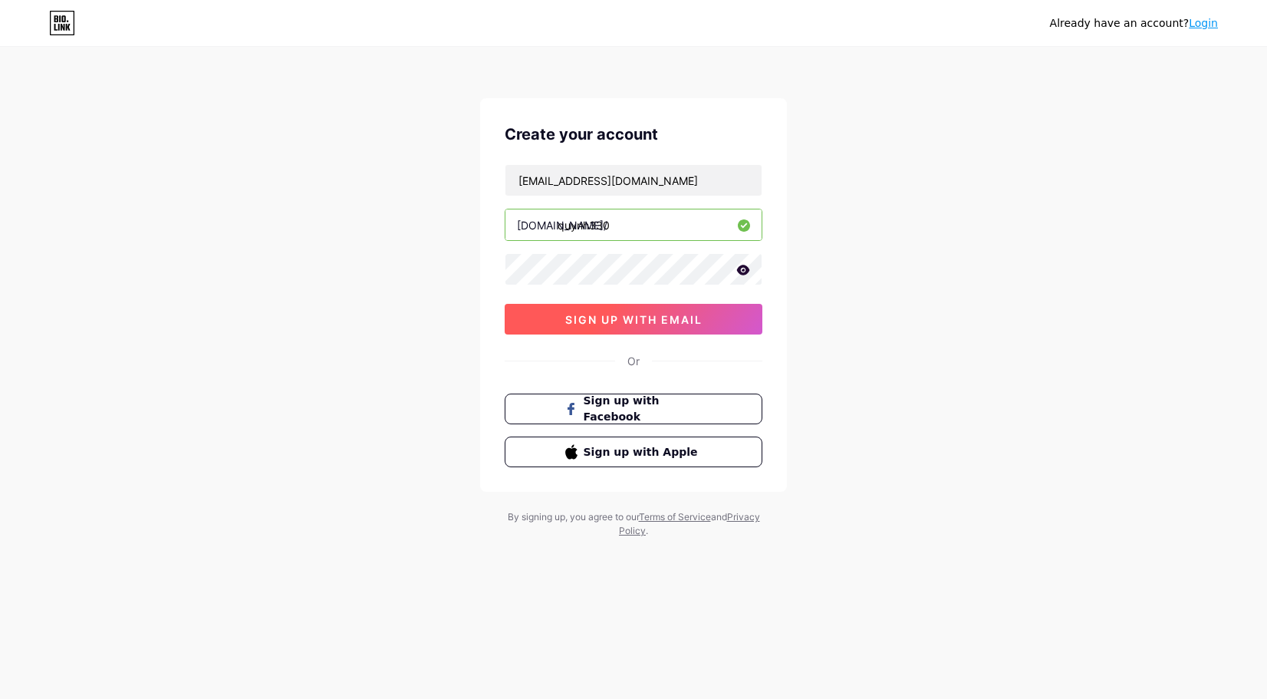
click at [555, 324] on button "sign up with email" at bounding box center [634, 319] width 258 height 31
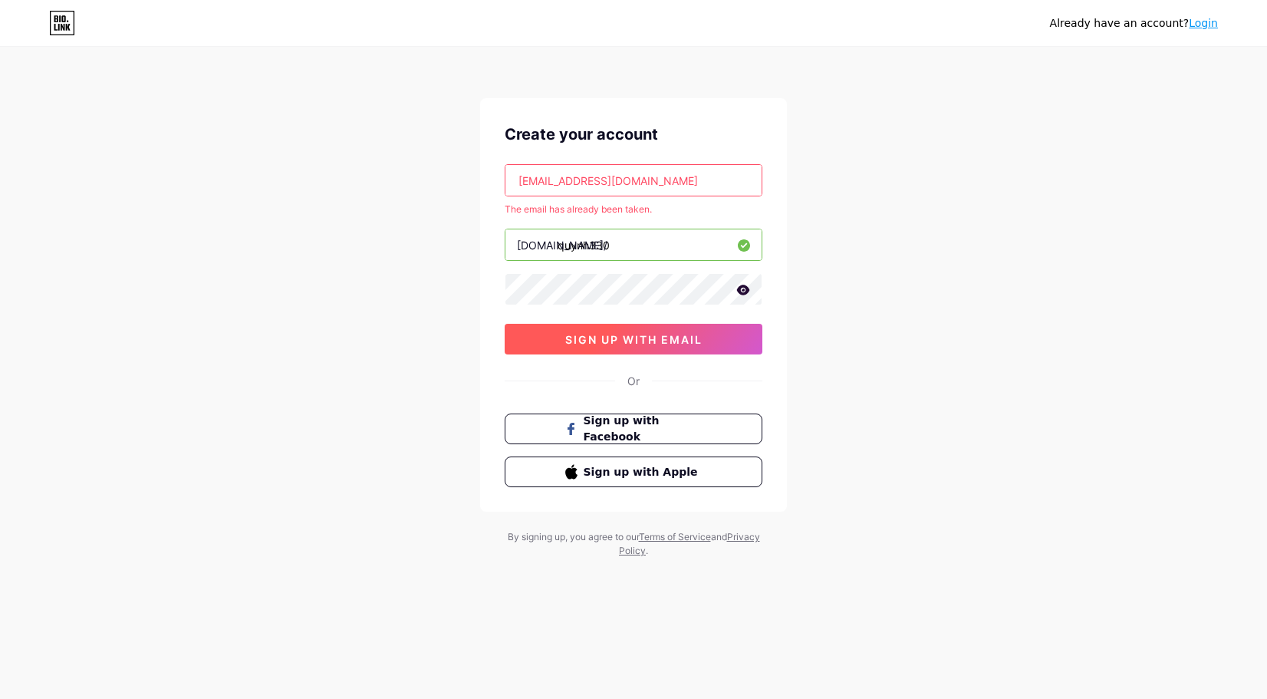
click at [636, 341] on span "sign up with email" at bounding box center [633, 339] width 137 height 13
click at [723, 183] on input "[EMAIL_ADDRESS][DOMAIN_NAME]" at bounding box center [633, 180] width 256 height 31
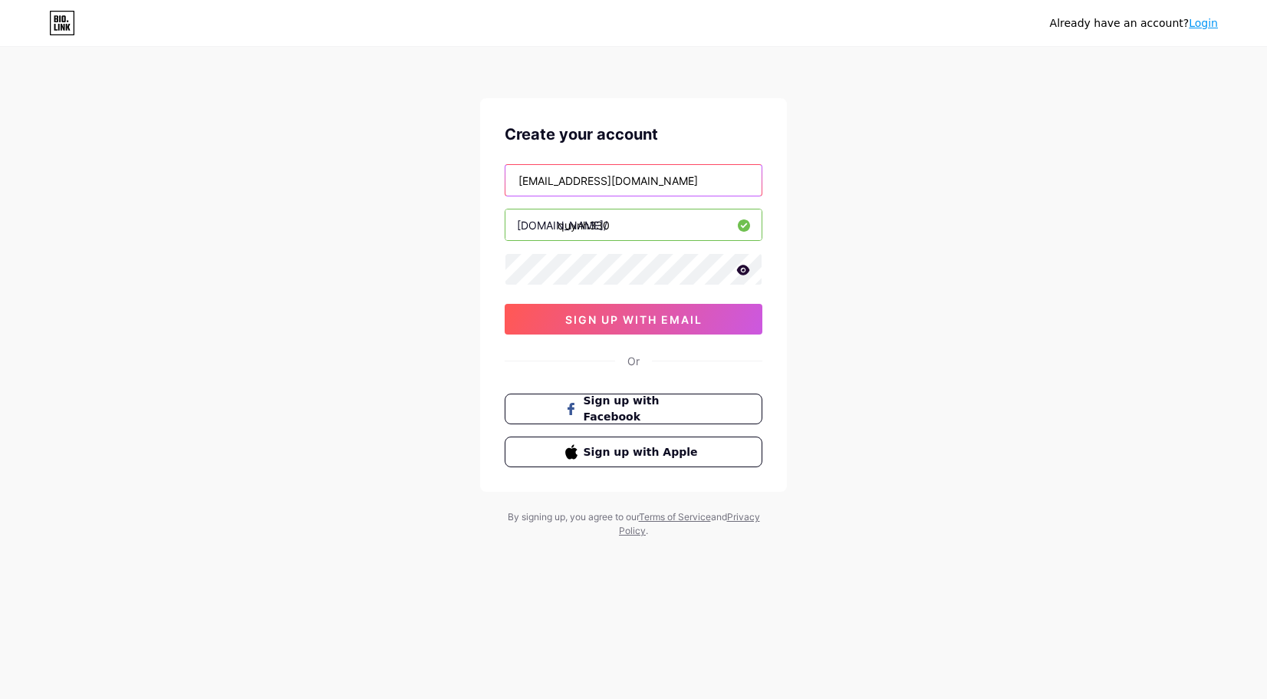
type input "dybala91919191@gmail.com"
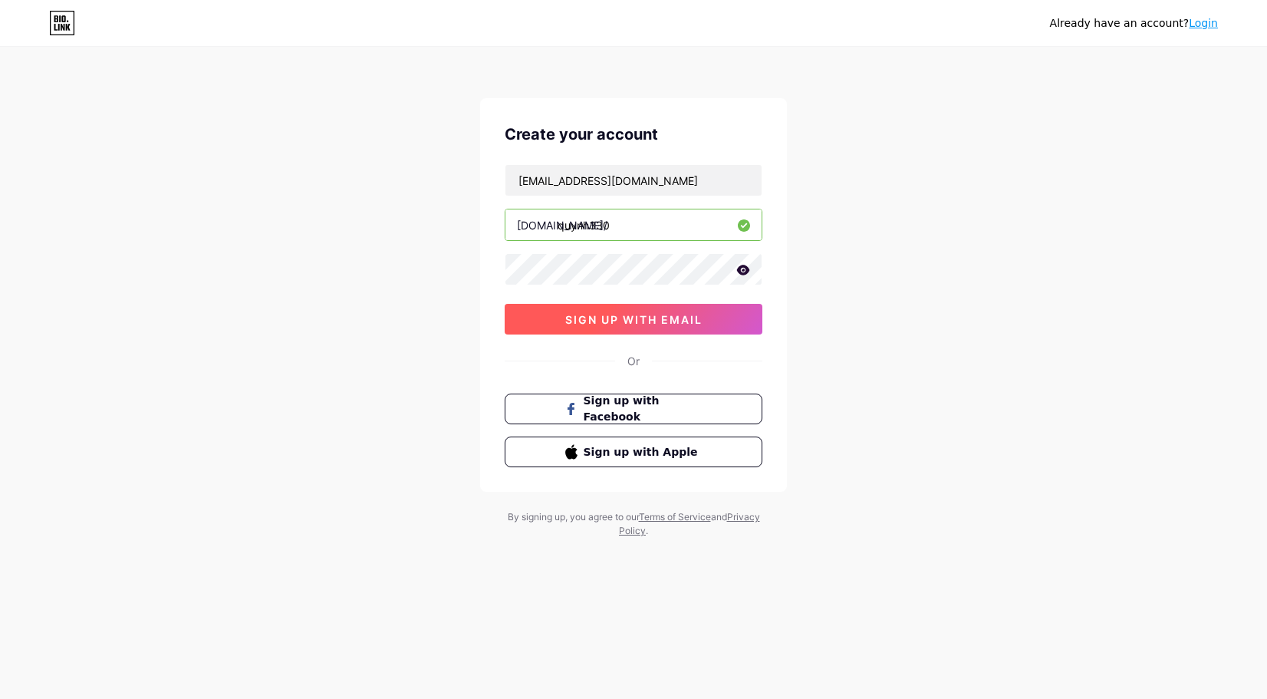
click at [624, 313] on span "sign up with email" at bounding box center [633, 319] width 137 height 13
